Goal: Information Seeking & Learning: Learn about a topic

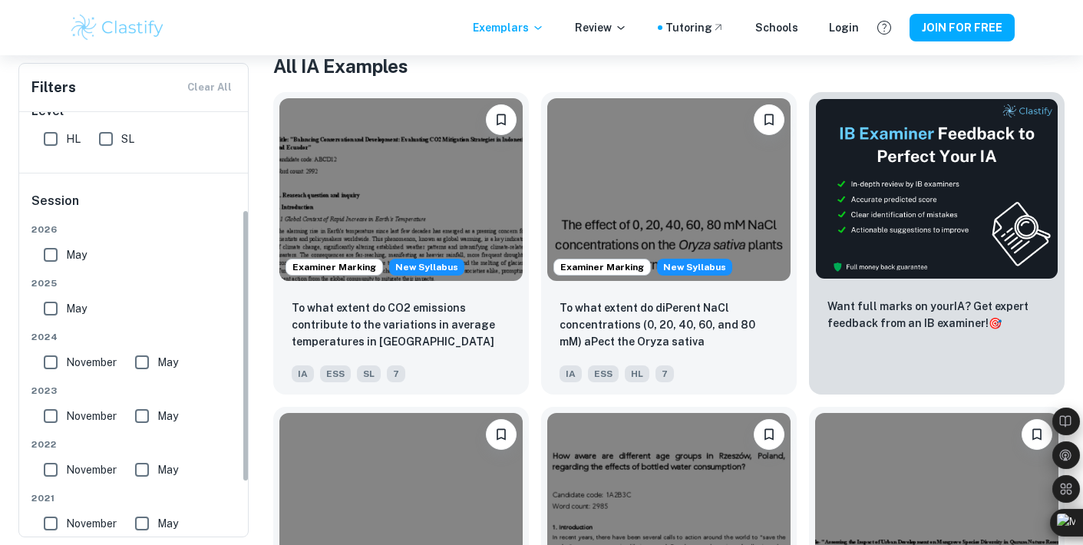
scroll to position [157, 0]
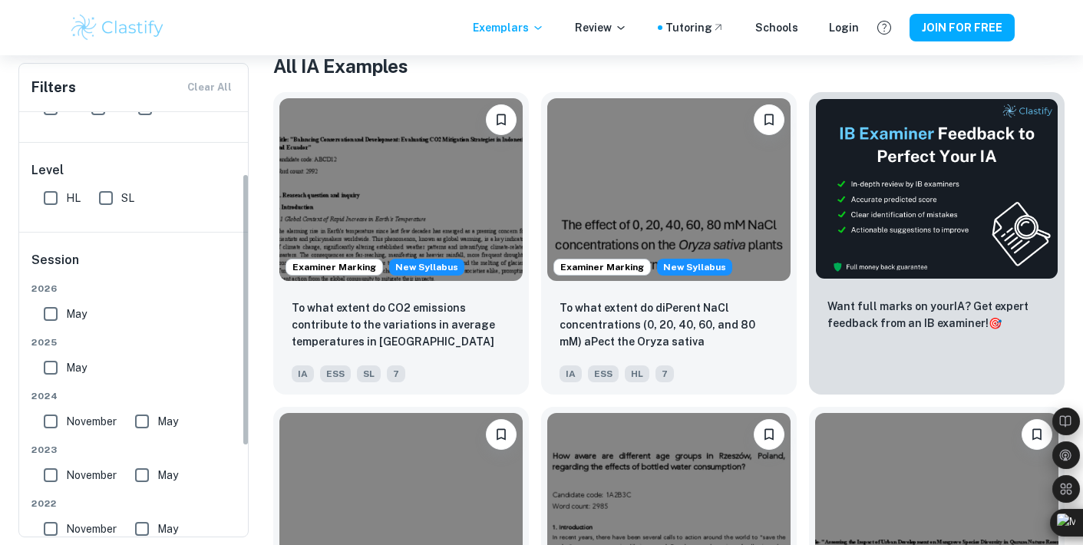
click at [47, 202] on input "HL" at bounding box center [50, 198] width 31 height 31
checkbox input "true"
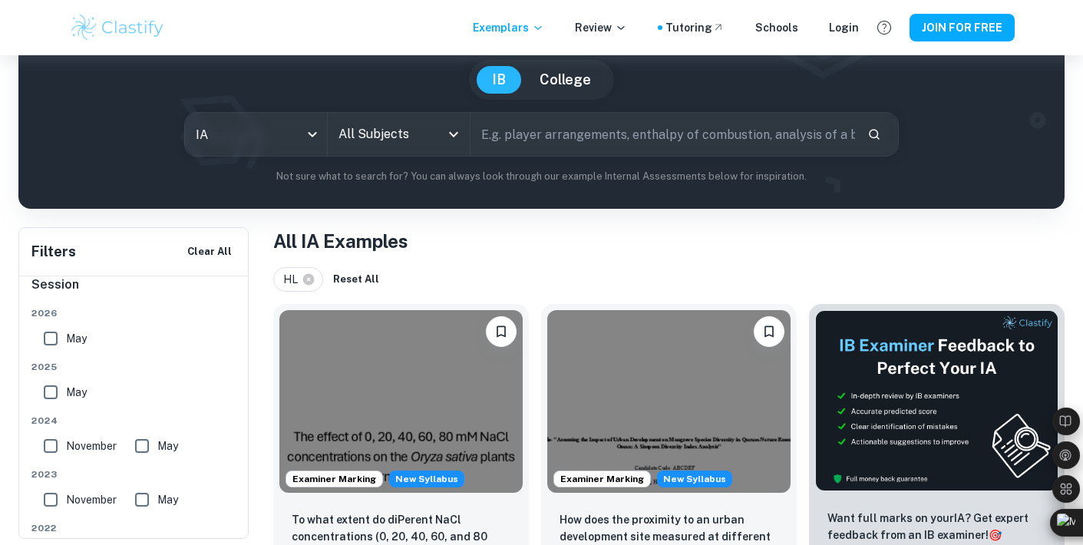
scroll to position [0, 0]
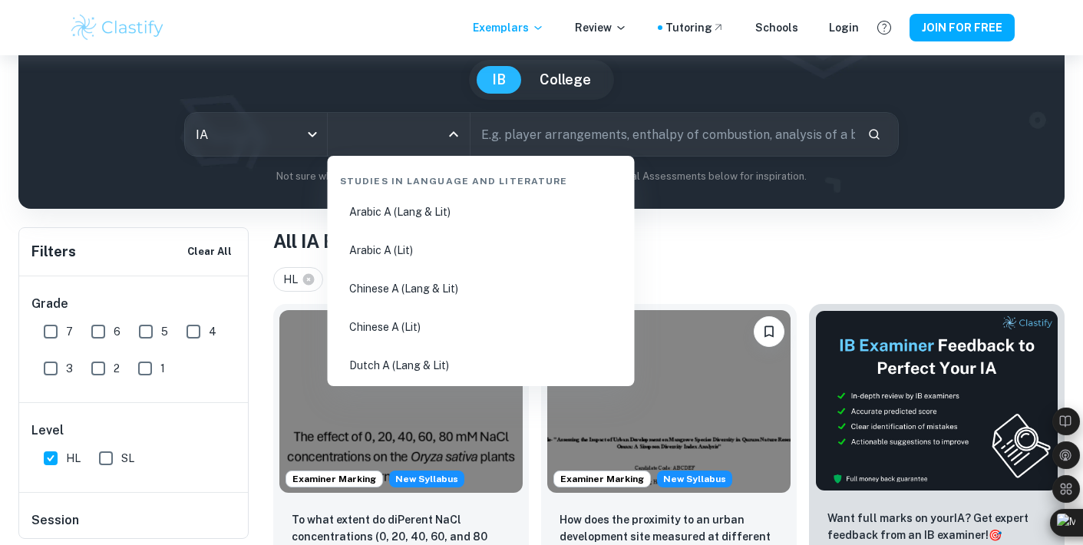
click at [405, 132] on input "All Subjects" at bounding box center [387, 134] width 105 height 29
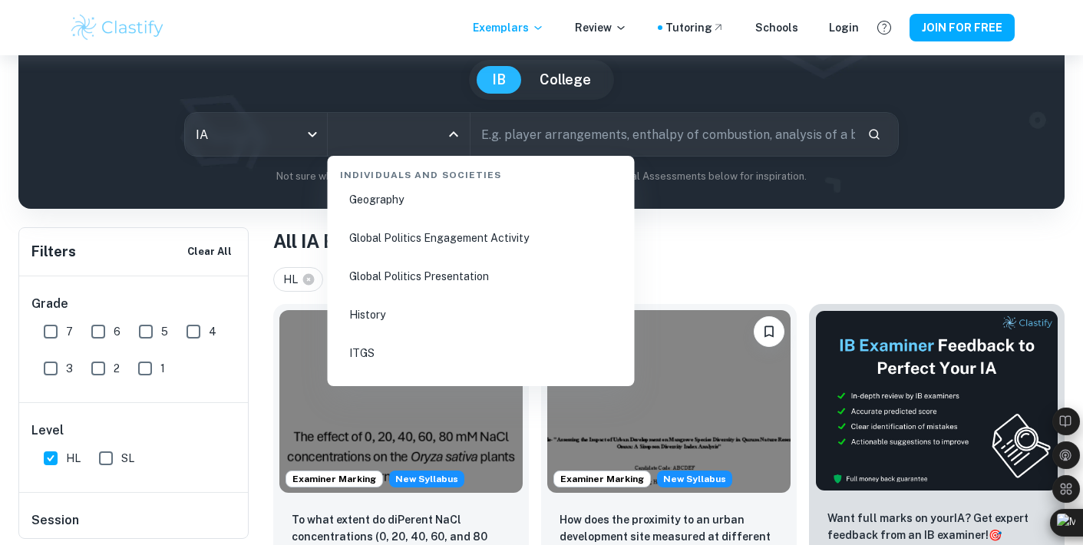
scroll to position [1994, 0]
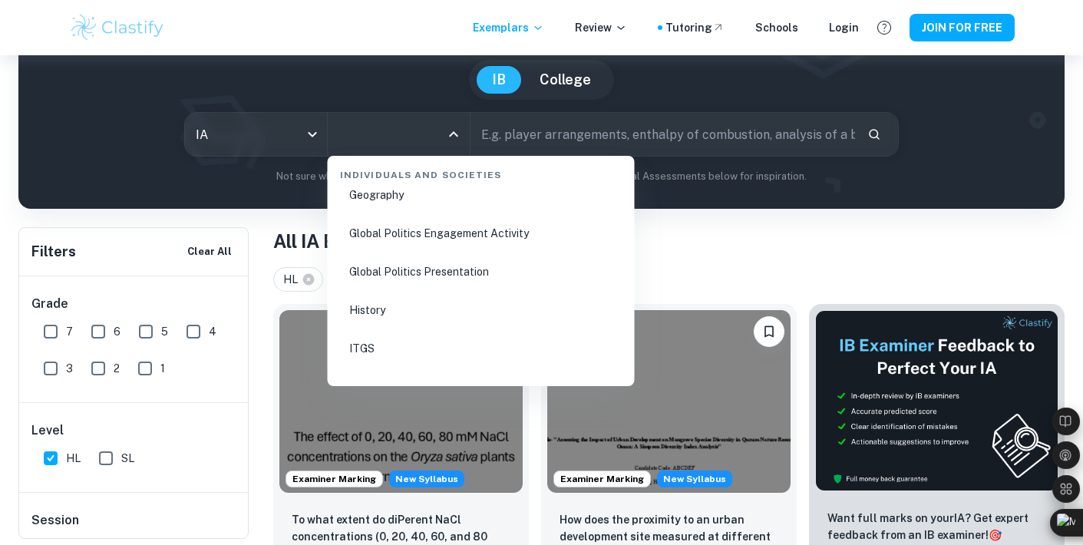
click at [448, 236] on li "Global Politics Engagement Activity" at bounding box center [481, 233] width 295 height 35
type input "Global Politics Engagement Activity"
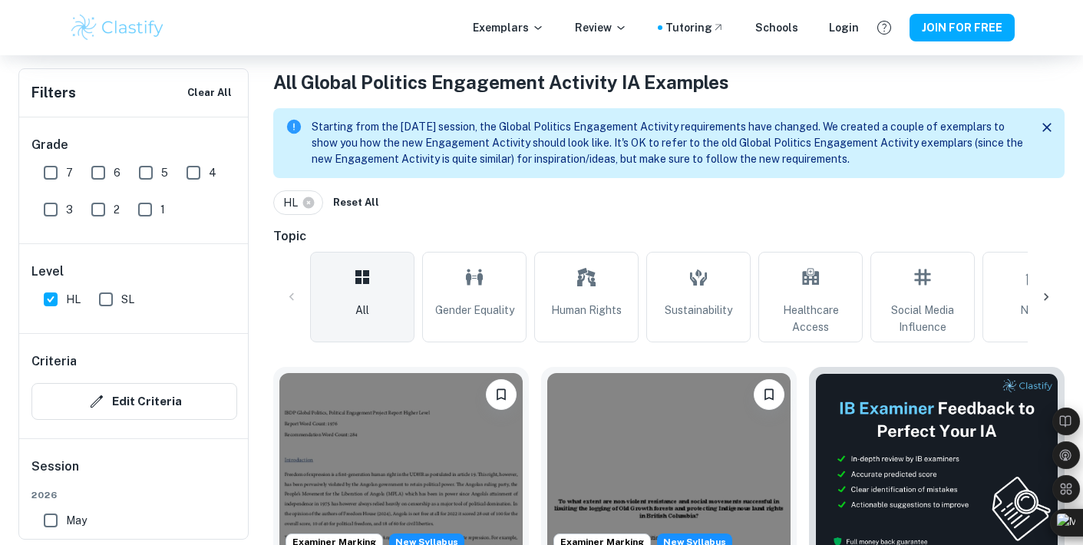
scroll to position [293, 0]
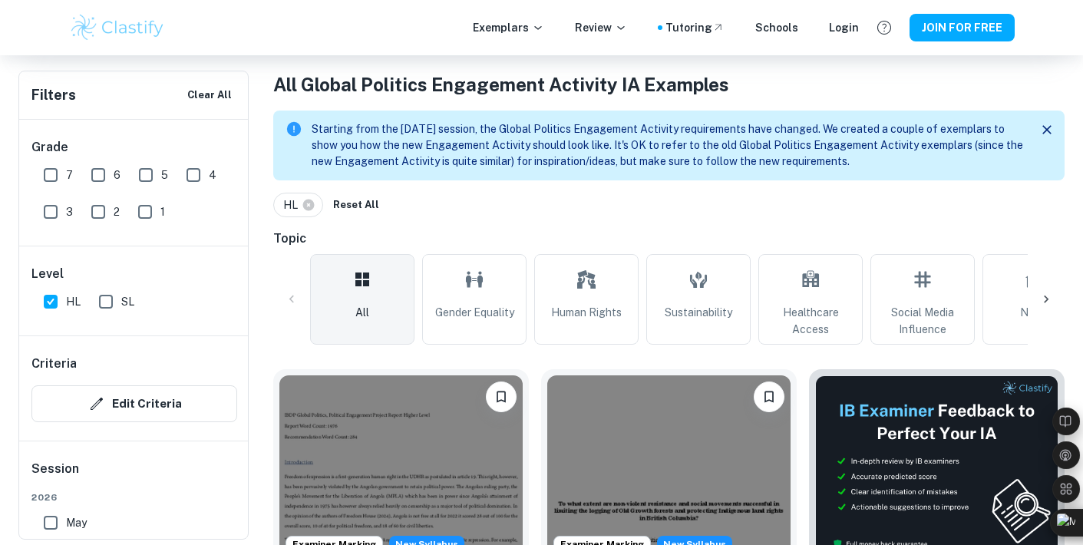
click at [576, 151] on p "Starting from the [DATE] session, the Global Politics Engagement Activity requi…" at bounding box center [667, 145] width 711 height 48
click at [54, 523] on input "May" at bounding box center [50, 522] width 31 height 31
checkbox input "true"
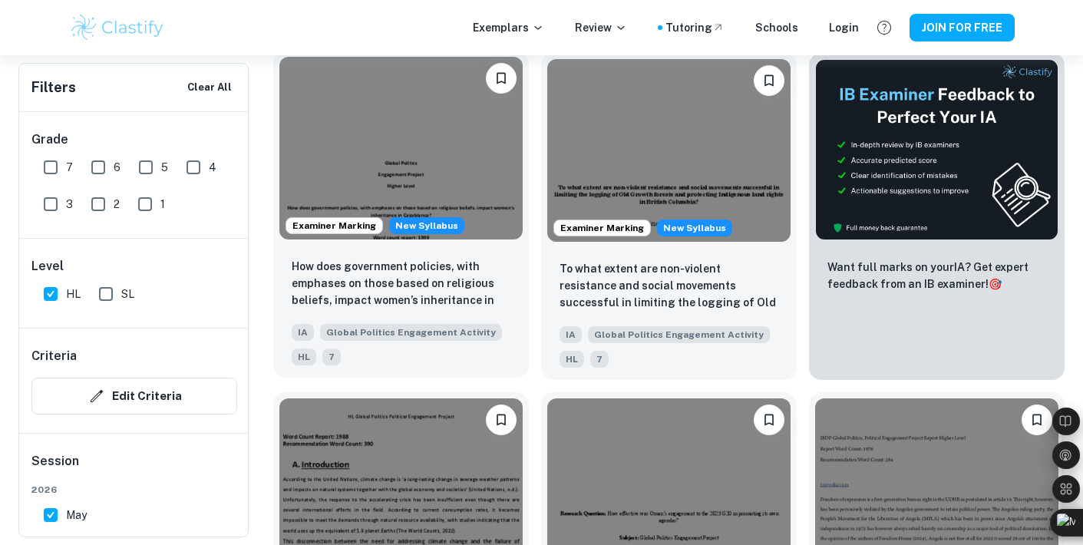
scroll to position [620, 0]
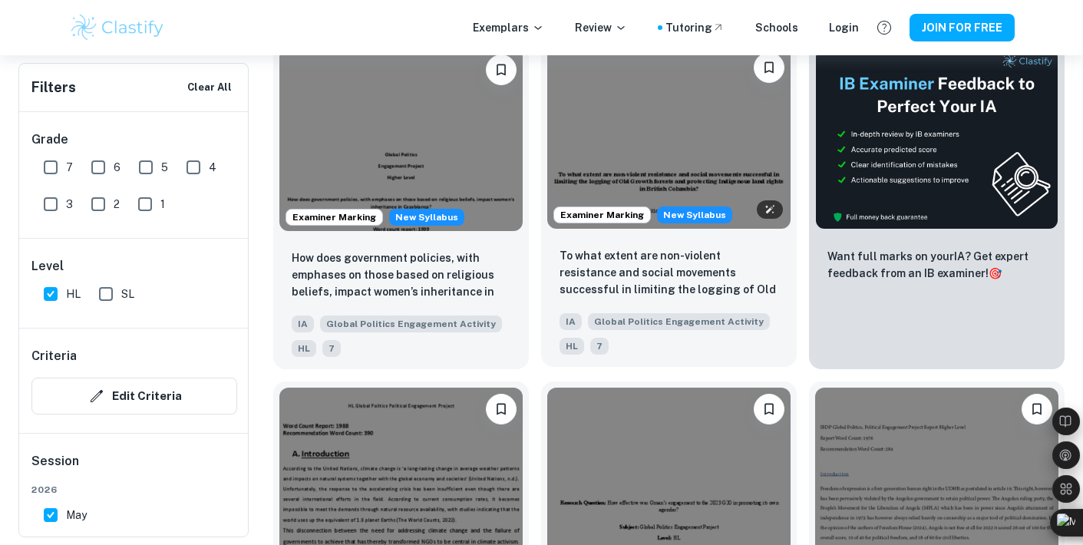
click at [668, 164] on img at bounding box center [668, 137] width 243 height 183
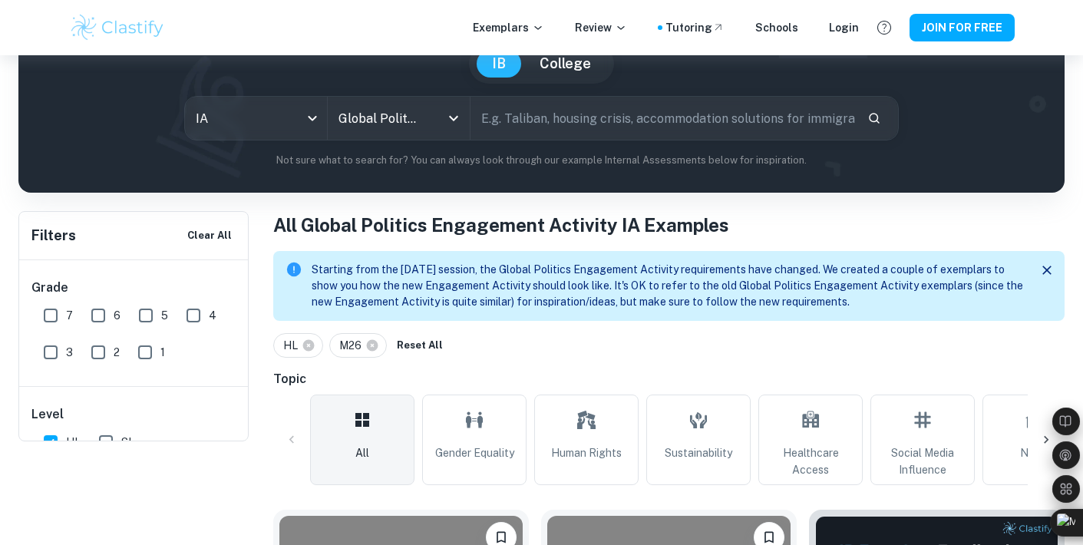
scroll to position [210, 0]
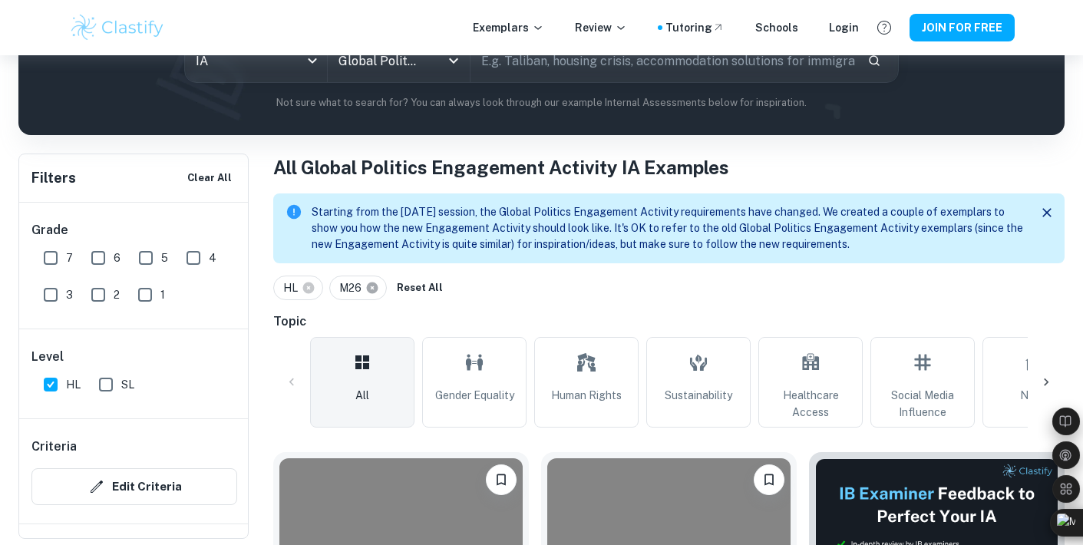
click at [375, 286] on icon at bounding box center [373, 288] width 12 height 12
checkbox input "false"
click at [592, 64] on input "text" at bounding box center [662, 60] width 385 height 43
type input "refugee impact on sovereignty"
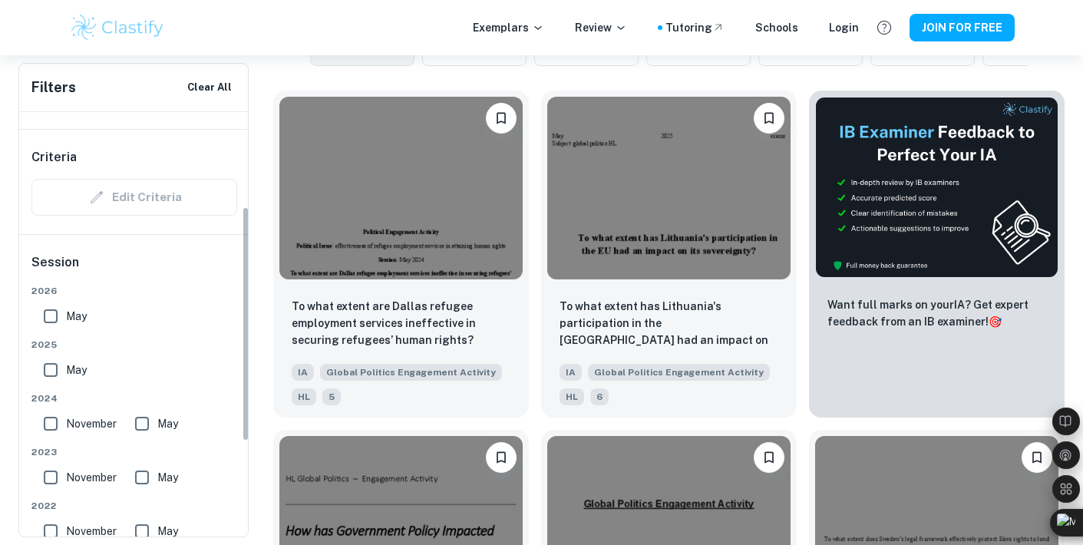
scroll to position [201, 0]
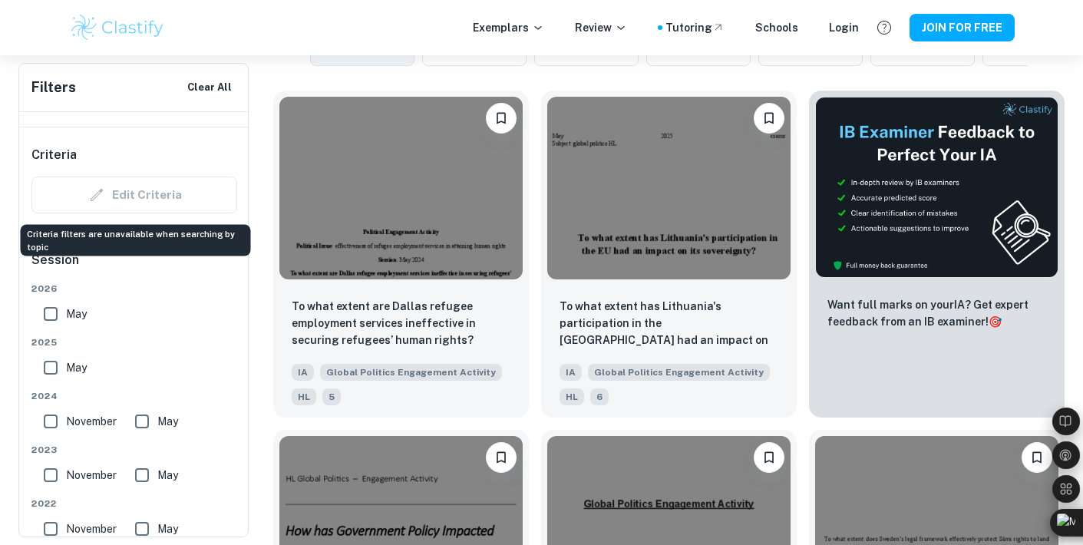
click at [153, 203] on div "Edit Criteria" at bounding box center [134, 195] width 206 height 37
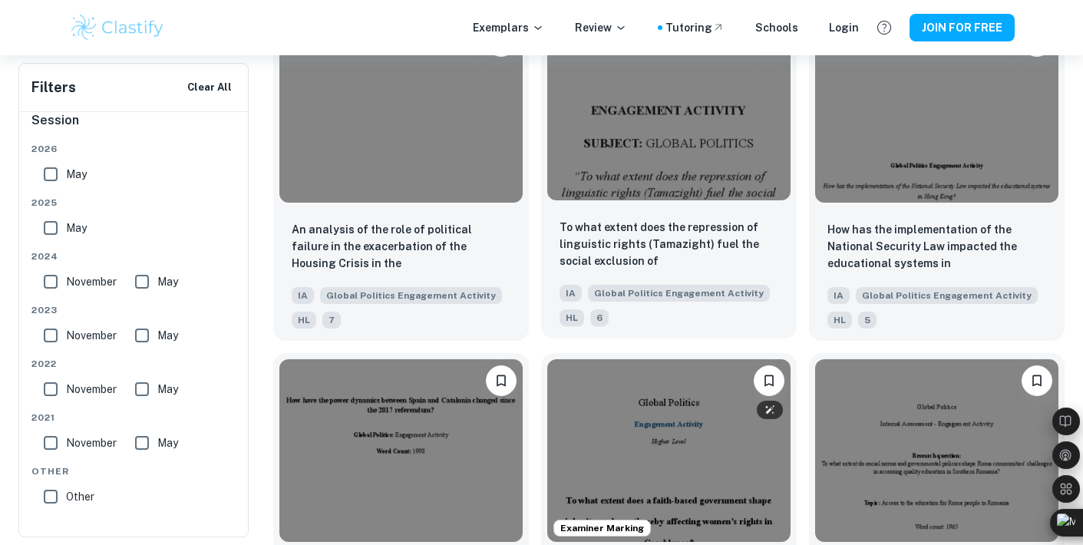
scroll to position [0, 0]
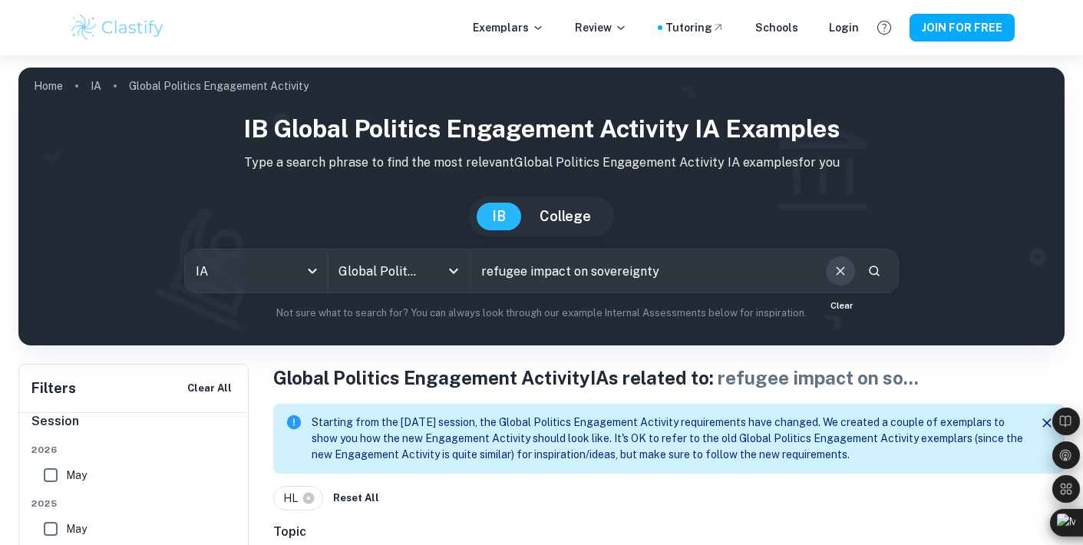
click at [840, 273] on icon "Clear" at bounding box center [840, 270] width 17 height 17
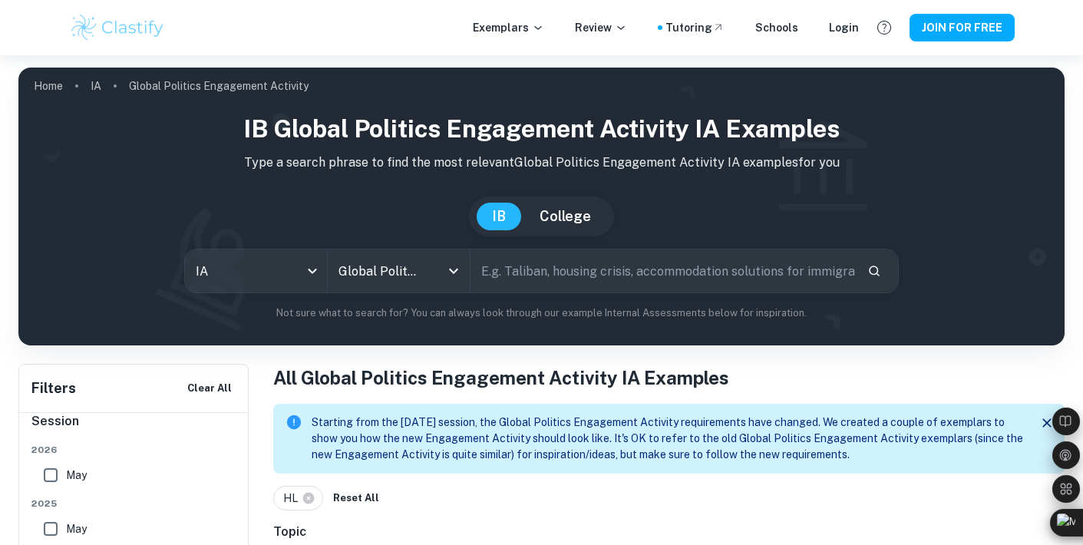
click at [809, 318] on p "Not sure what to search for? You can always look through our example Internal A…" at bounding box center [541, 312] width 1021 height 15
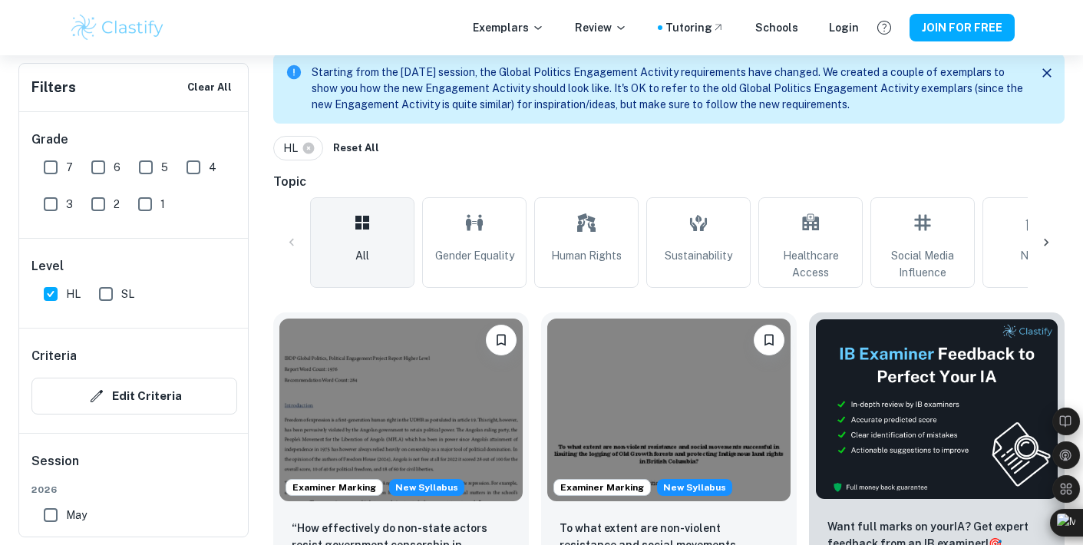
click at [142, 200] on input "1" at bounding box center [145, 204] width 31 height 31
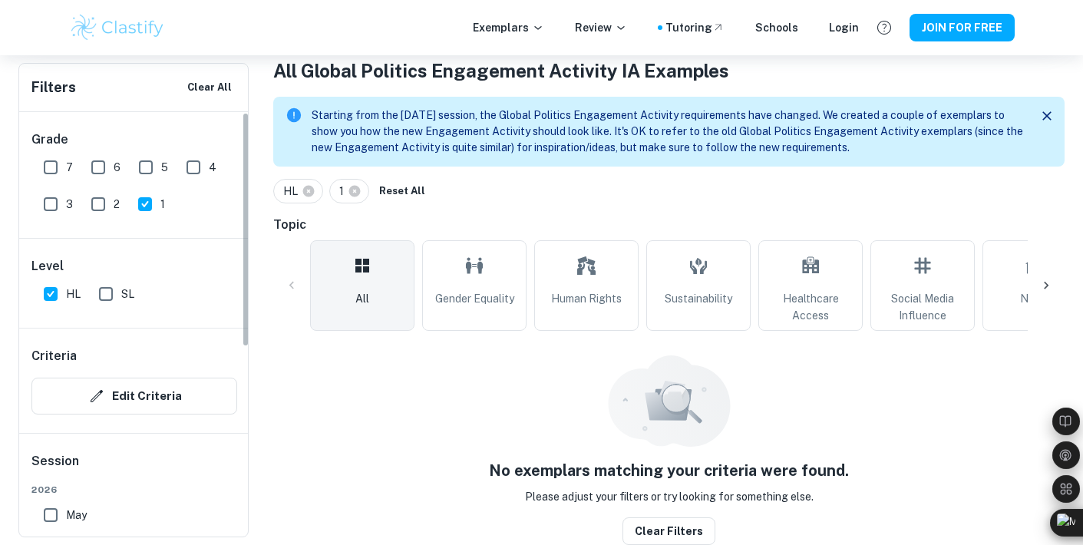
click at [144, 212] on input "1" at bounding box center [145, 204] width 31 height 31
checkbox input "false"
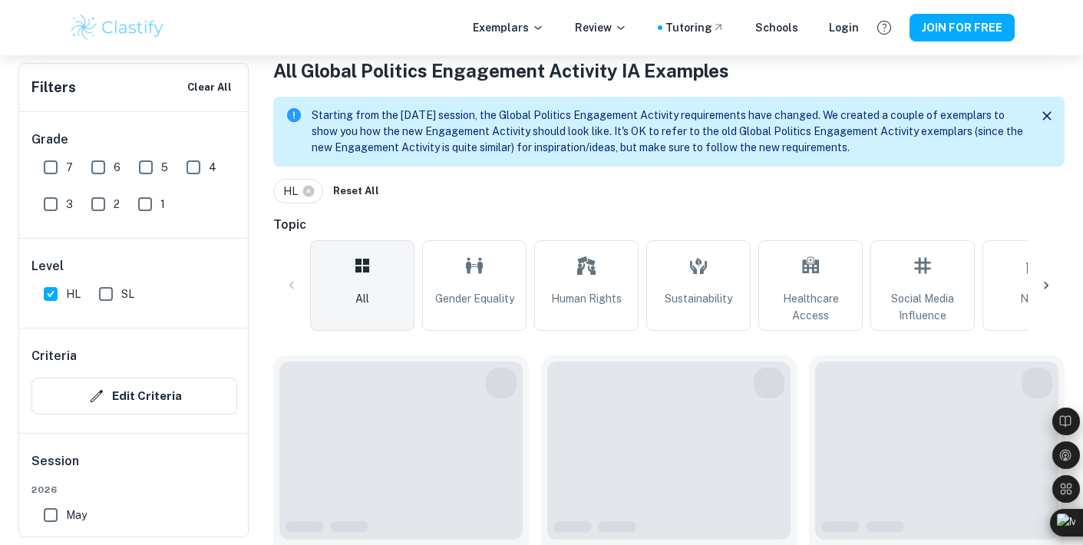
scroll to position [350, 0]
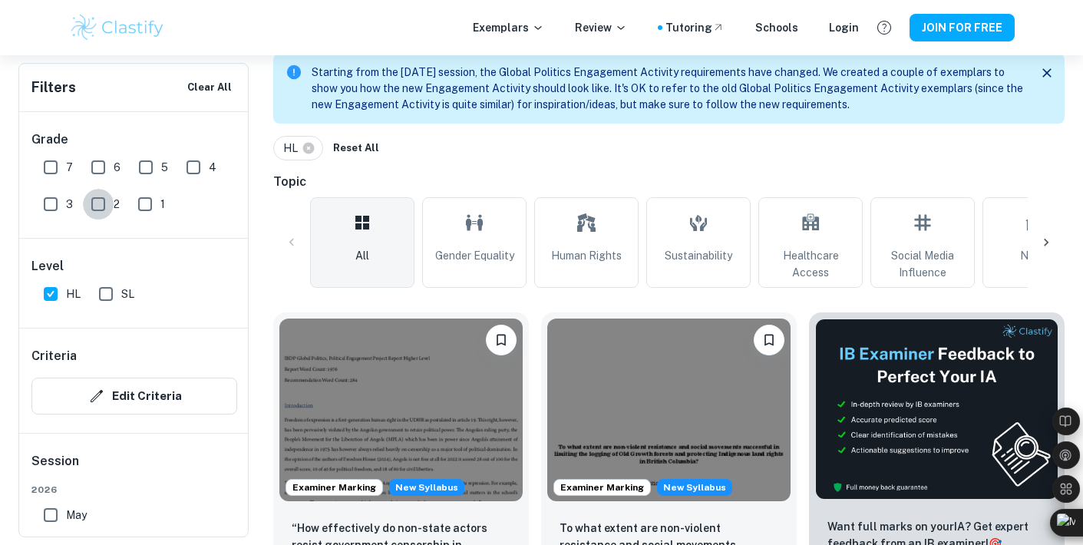
click at [107, 201] on input "2" at bounding box center [98, 204] width 31 height 31
checkbox input "true"
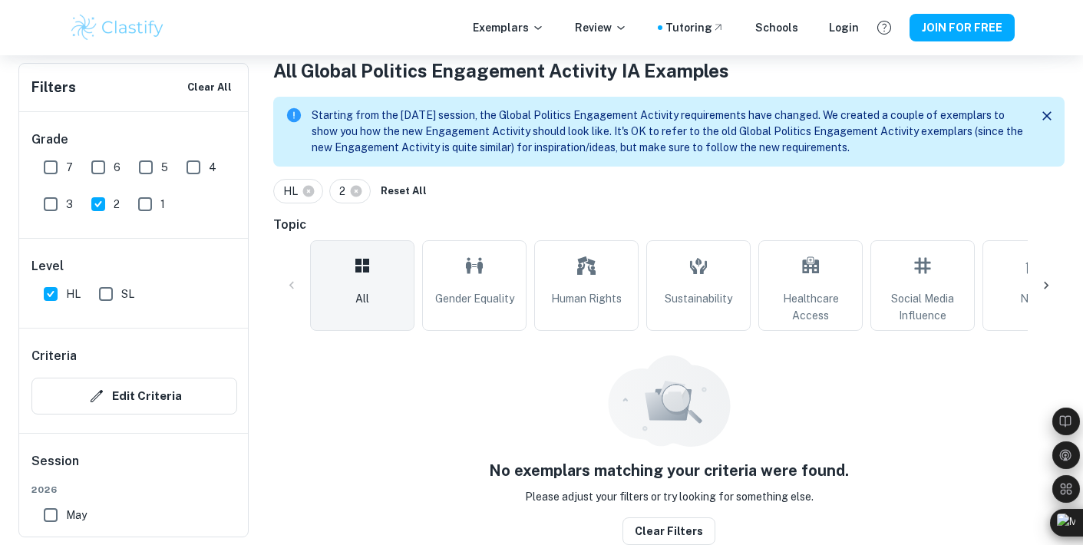
scroll to position [307, 0]
click at [193, 154] on input "4" at bounding box center [193, 167] width 31 height 31
checkbox input "true"
click at [102, 203] on input "2" at bounding box center [98, 204] width 31 height 31
checkbox input "false"
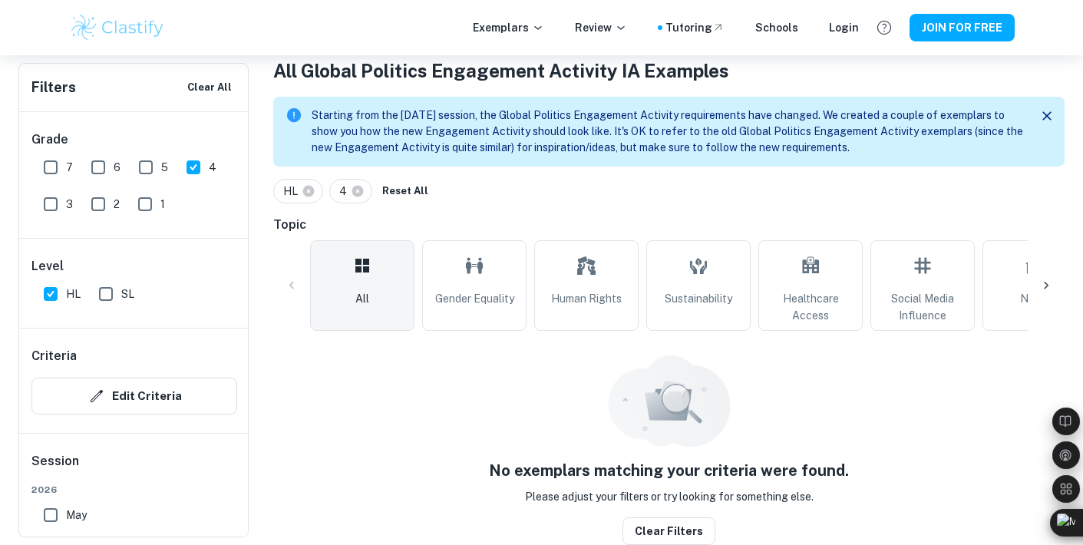
click at [142, 171] on input "5" at bounding box center [145, 167] width 31 height 31
checkbox input "true"
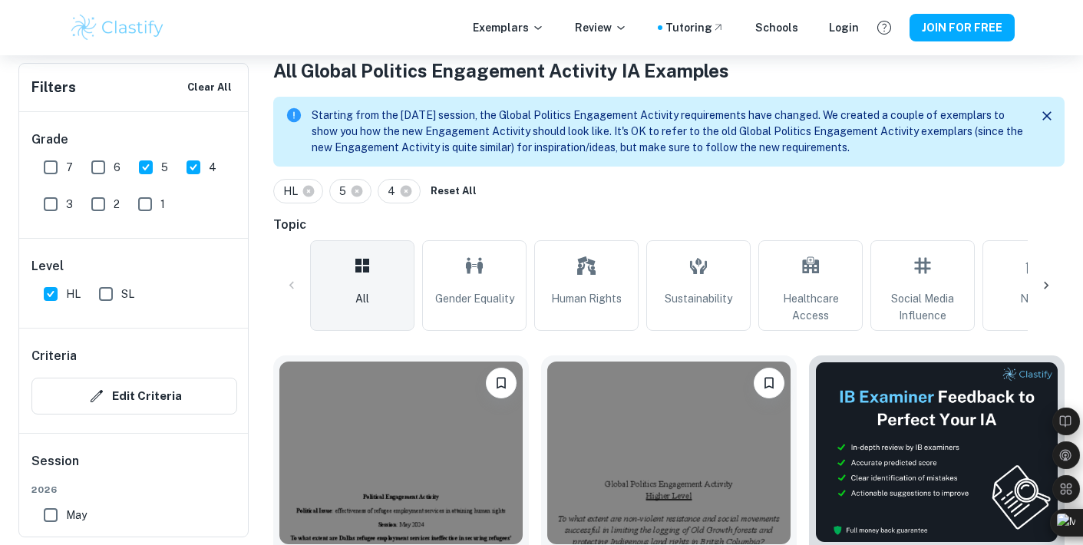
click at [187, 171] on input "4" at bounding box center [193, 167] width 31 height 31
checkbox input "false"
click at [48, 207] on input "3" at bounding box center [50, 204] width 31 height 31
checkbox input "true"
click at [146, 166] on input "5" at bounding box center [145, 167] width 31 height 31
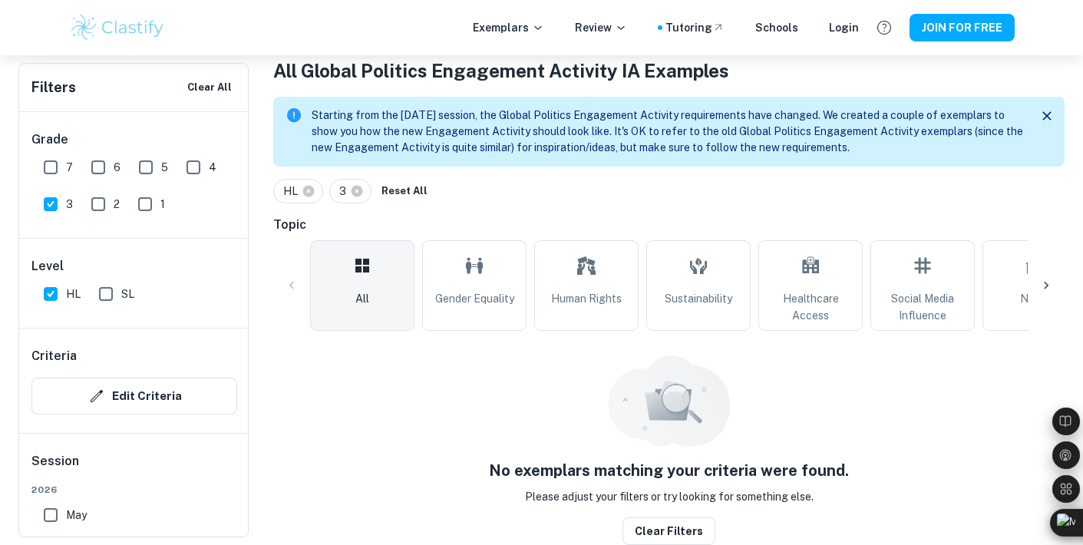
click at [146, 166] on input "5" at bounding box center [145, 167] width 31 height 31
checkbox input "true"
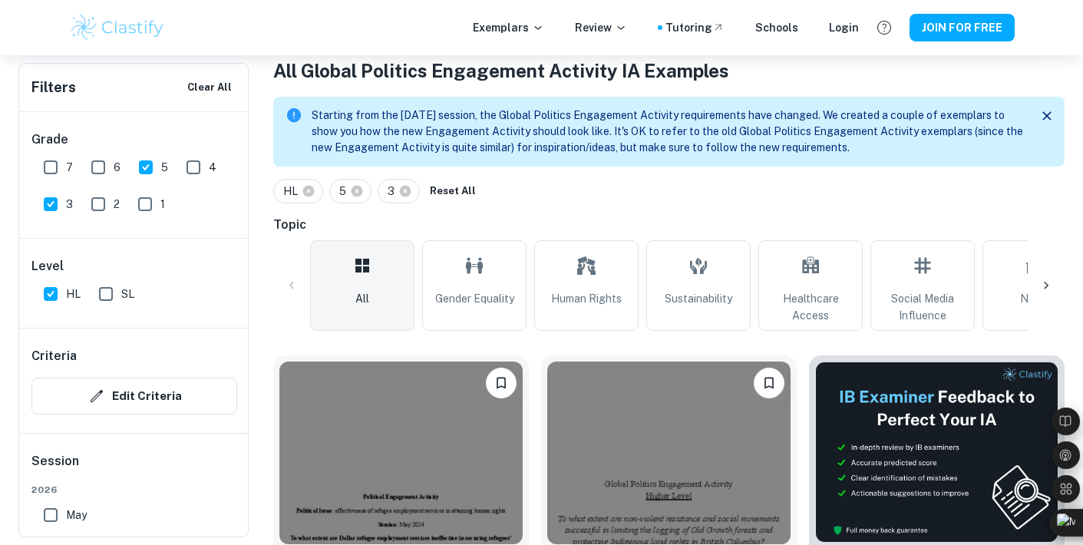
click at [52, 205] on input "3" at bounding box center [50, 204] width 31 height 31
checkbox input "false"
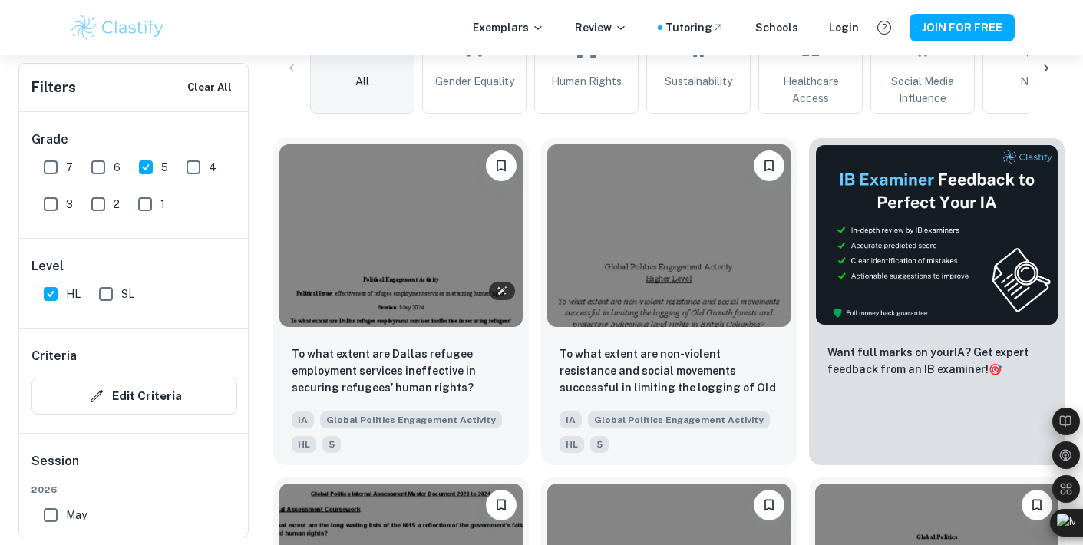
scroll to position [542, 0]
